Goal: Find contact information: Find contact information

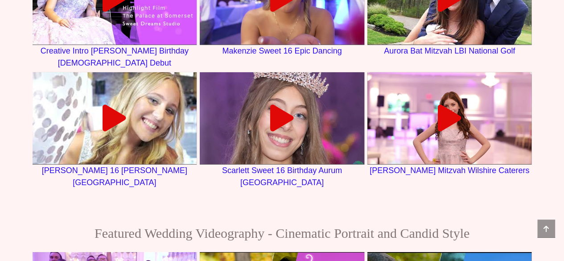
scroll to position [1515, 0]
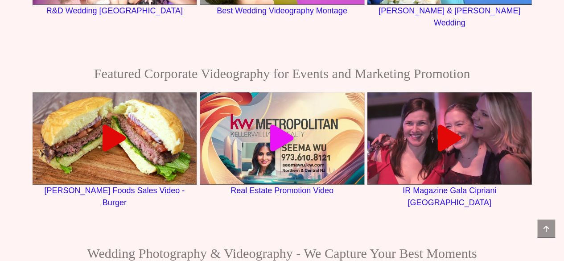
scroll to position [1498, 0]
